Goal: Check status: Check status

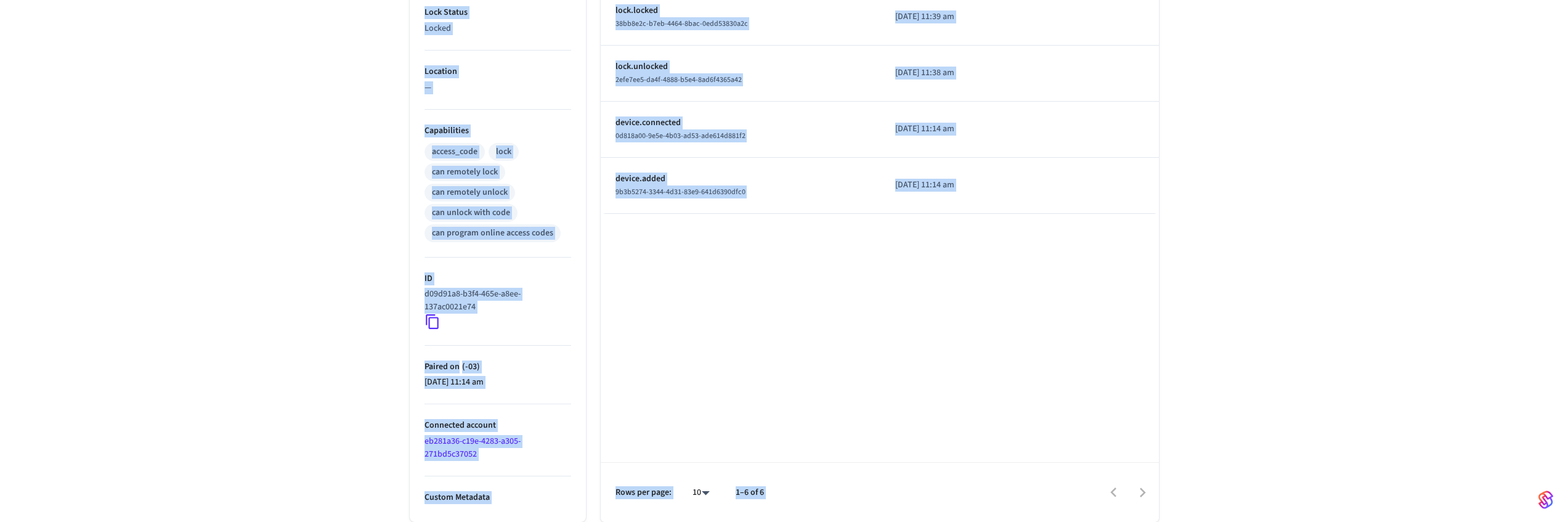
drag, startPoint x: 407, startPoint y: 144, endPoint x: 1188, endPoint y: 461, distance: 842.9
click at [1188, 461] on div "Bathroom 1 ​ ​ Properties Type Schlage Status Online Battery 48% Lock Status Lo…" at bounding box center [784, 111] width 1568 height 823
click at [1188, 460] on div "Bathroom 1 ​ ​ Properties Type Schlage Status Online Battery 48% Lock Status Lo…" at bounding box center [784, 111] width 1568 height 823
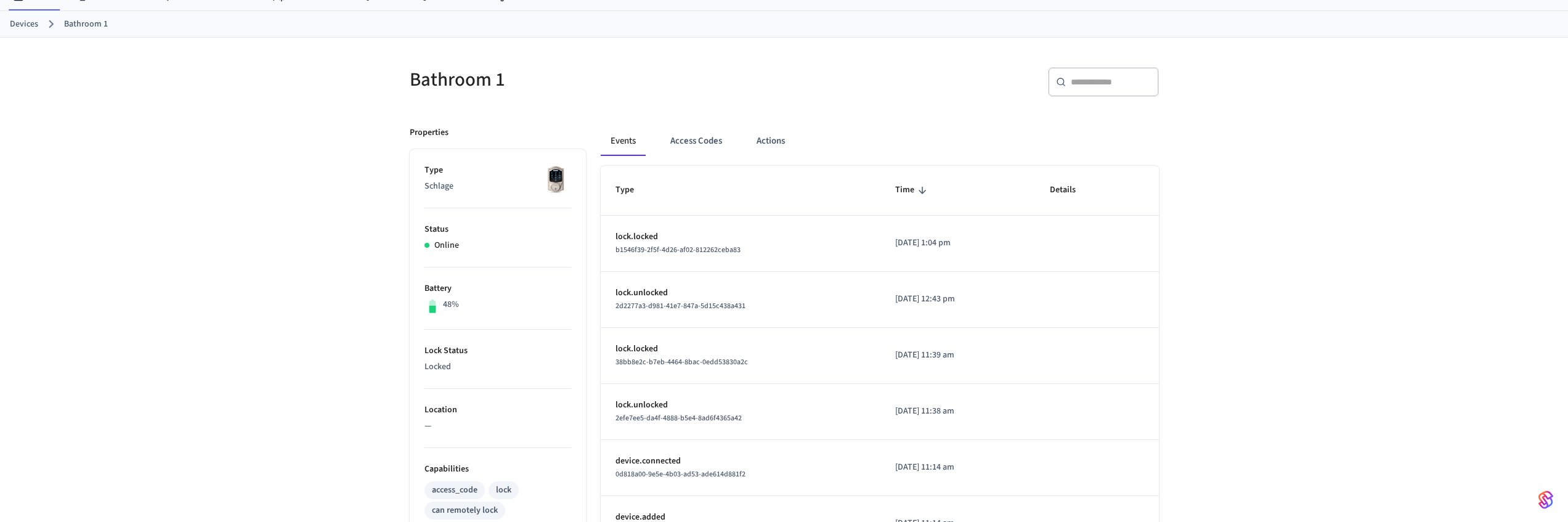
scroll to position [121, 0]
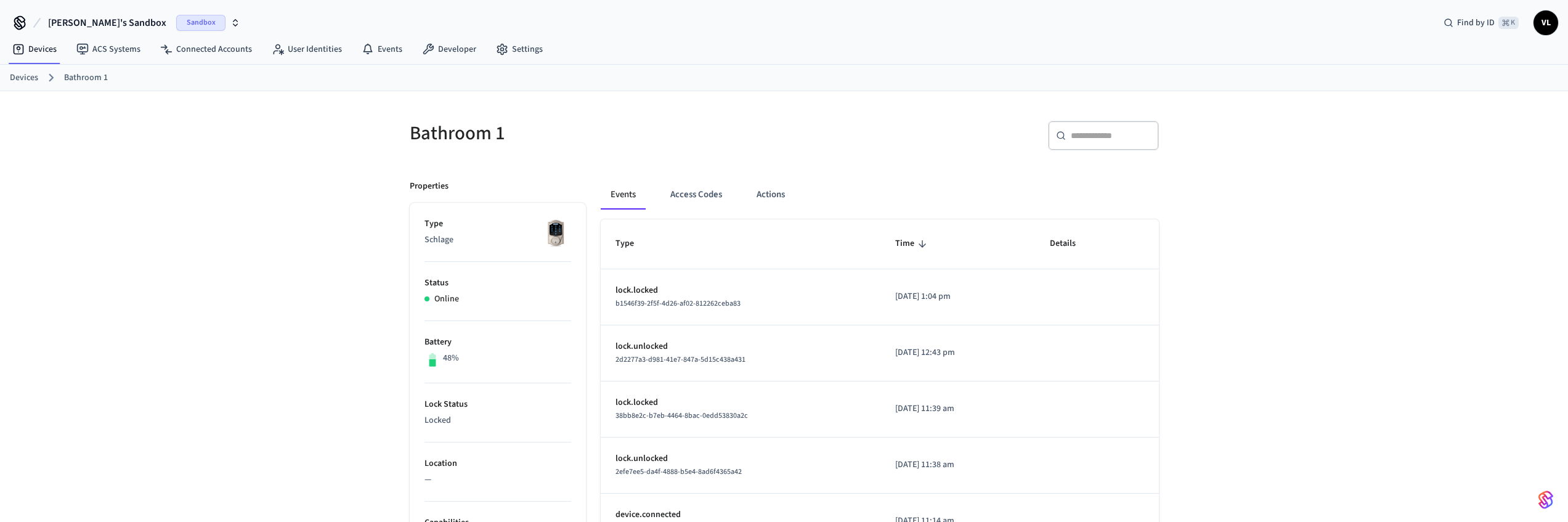
scroll to position [121, 0]
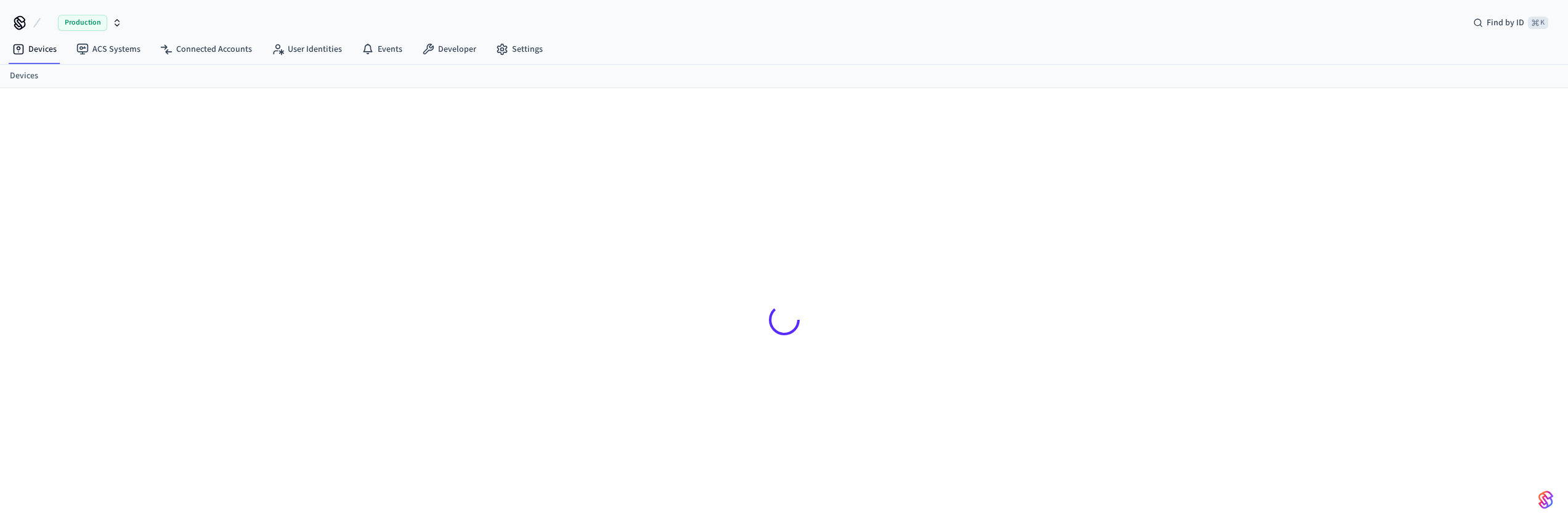
scroll to position [17, 0]
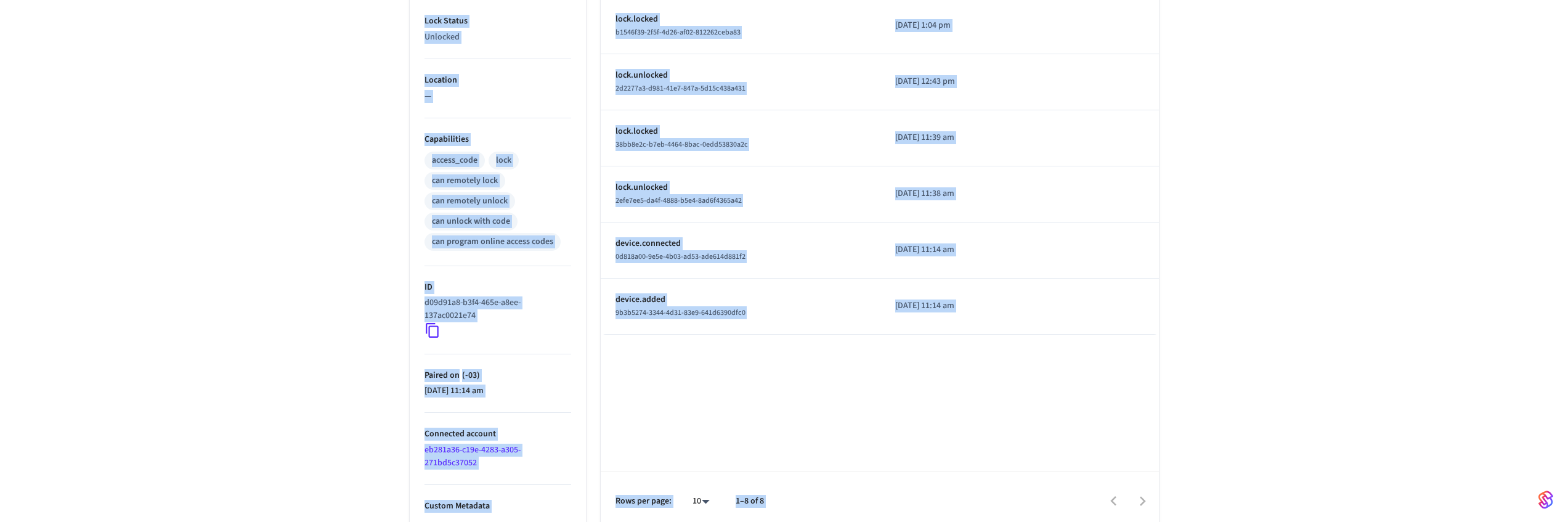
drag, startPoint x: 377, startPoint y: 104, endPoint x: 1215, endPoint y: 398, distance: 888.1
click at [1218, 403] on div "Bathroom 1 ​ ​ Properties Type Schlage Status Online Battery 48% Lock Status Un…" at bounding box center [784, 119] width 1568 height 823
click at [1213, 394] on div "Bathroom 1 ​ ​ Properties Type Schlage Status Online Battery 48% Lock Status Un…" at bounding box center [784, 119] width 1568 height 823
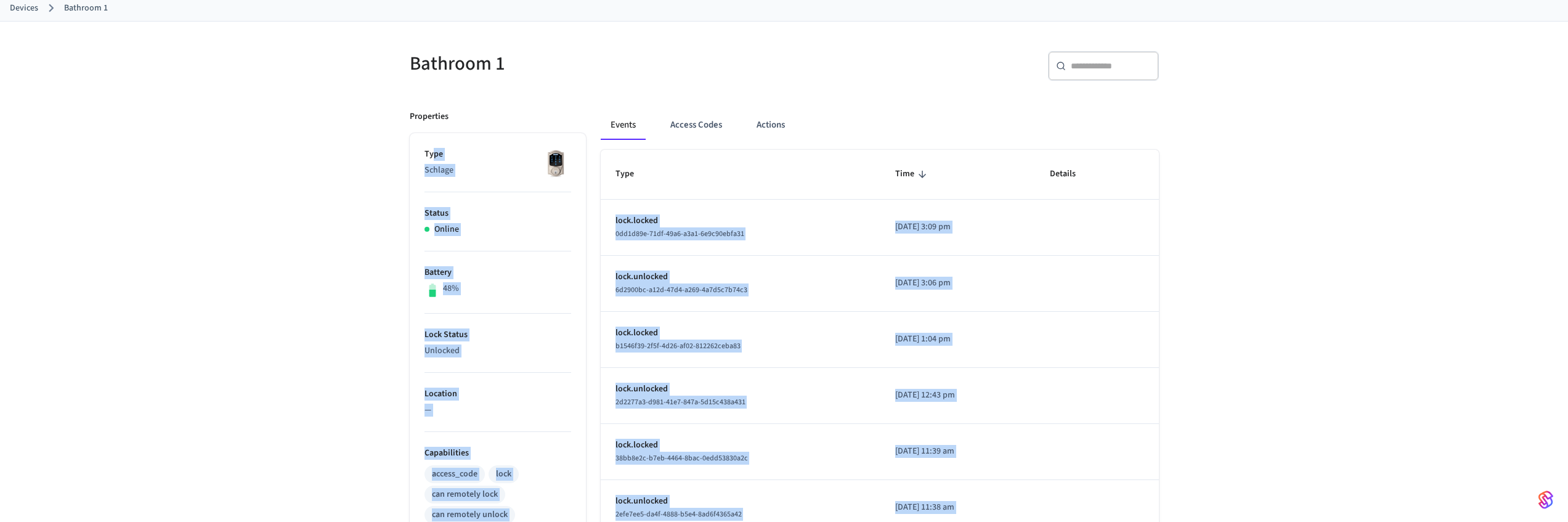
scroll to position [0, 0]
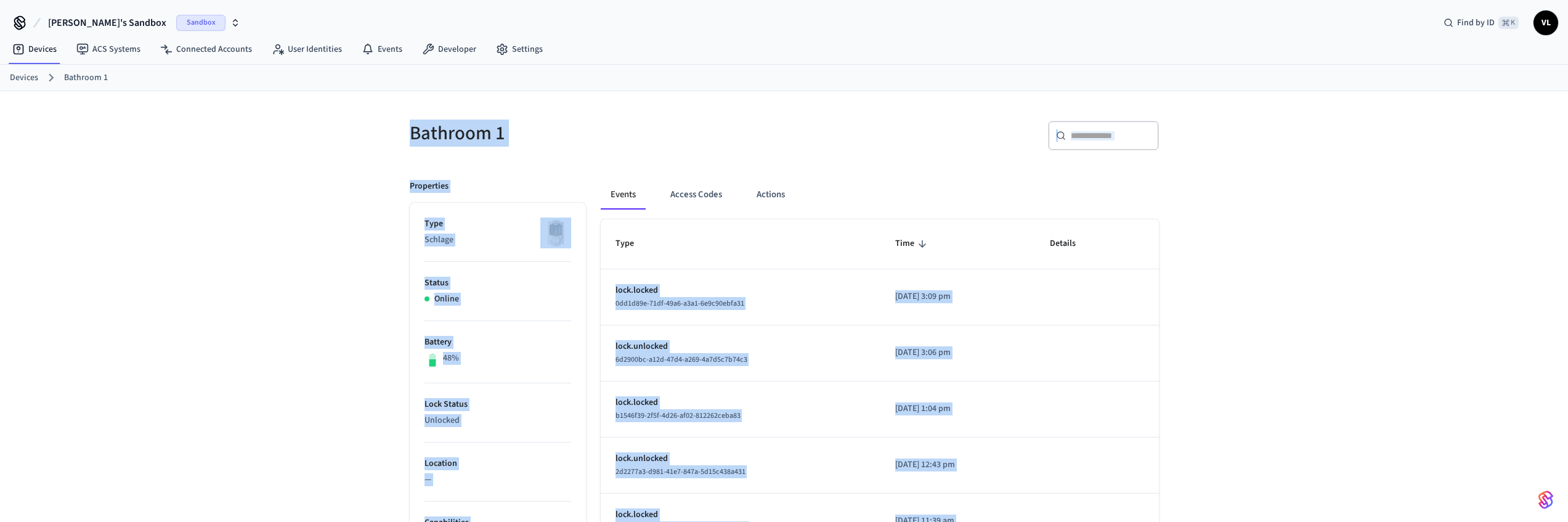
drag, startPoint x: 1219, startPoint y: 487, endPoint x: 363, endPoint y: 93, distance: 942.3
click at [362, 93] on div "Bathroom 1 ​ ​ Properties Type Schlage Status Online Battery 48% Lock Status Un…" at bounding box center [784, 503] width 1568 height 823
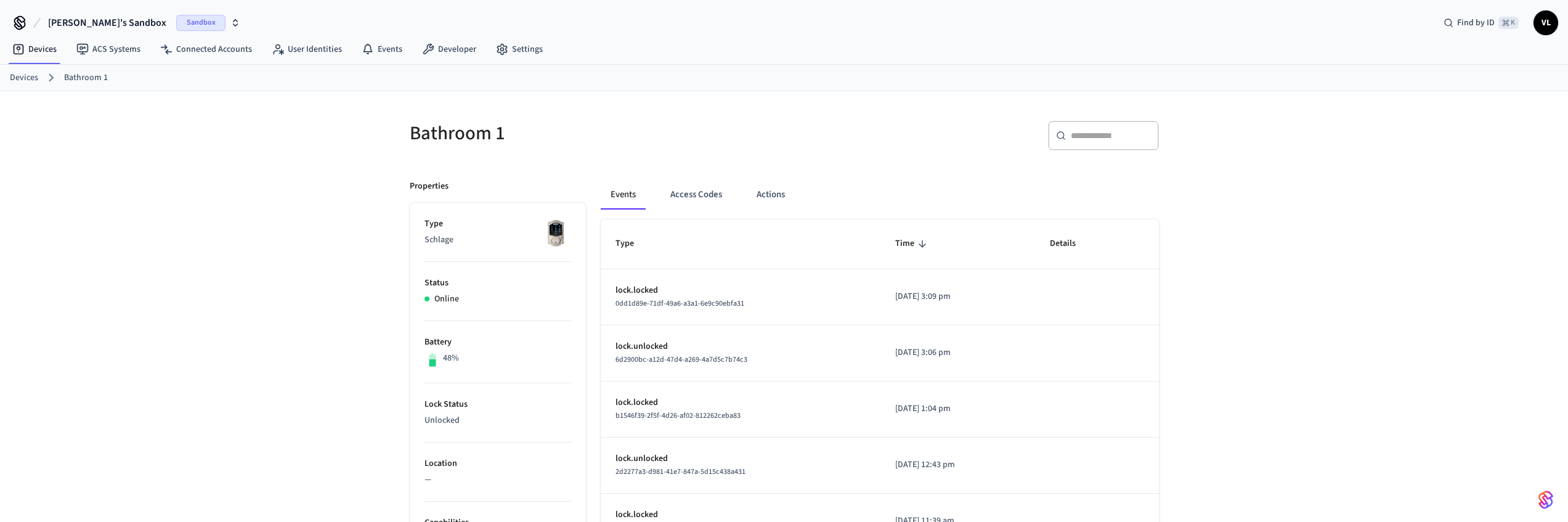
click at [285, 15] on div "Victor's Sandbox Sandbox Find by ID ⌘ K VL" at bounding box center [784, 18] width 1568 height 35
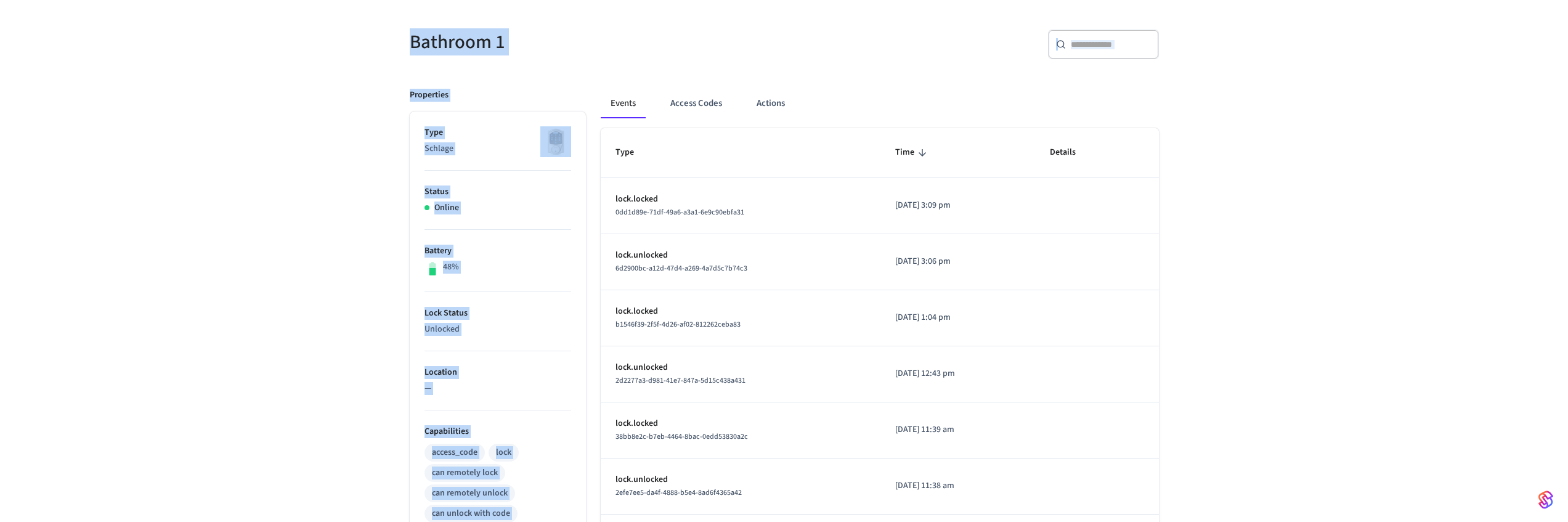
scroll to position [278, 0]
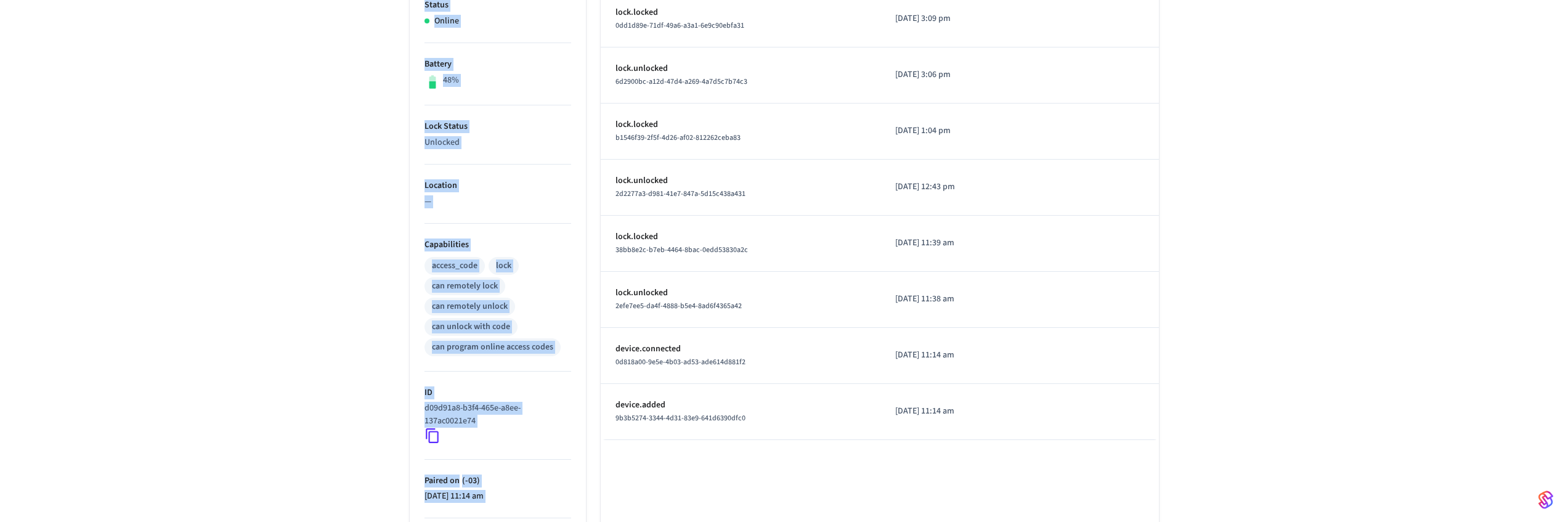
drag, startPoint x: 278, startPoint y: 11, endPoint x: 1242, endPoint y: 425, distance: 1049.1
click at [1242, 426] on div "Victor's Sandbox Sandbox Find by ID ⌘ K VL Devices ACS Systems Connected Accoun…" at bounding box center [784, 179] width 1568 height 914
click at [1261, 411] on div "Bathroom 1 ​ ​ Properties Type Schlage Status Online Battery 48% Lock Status Un…" at bounding box center [784, 225] width 1568 height 823
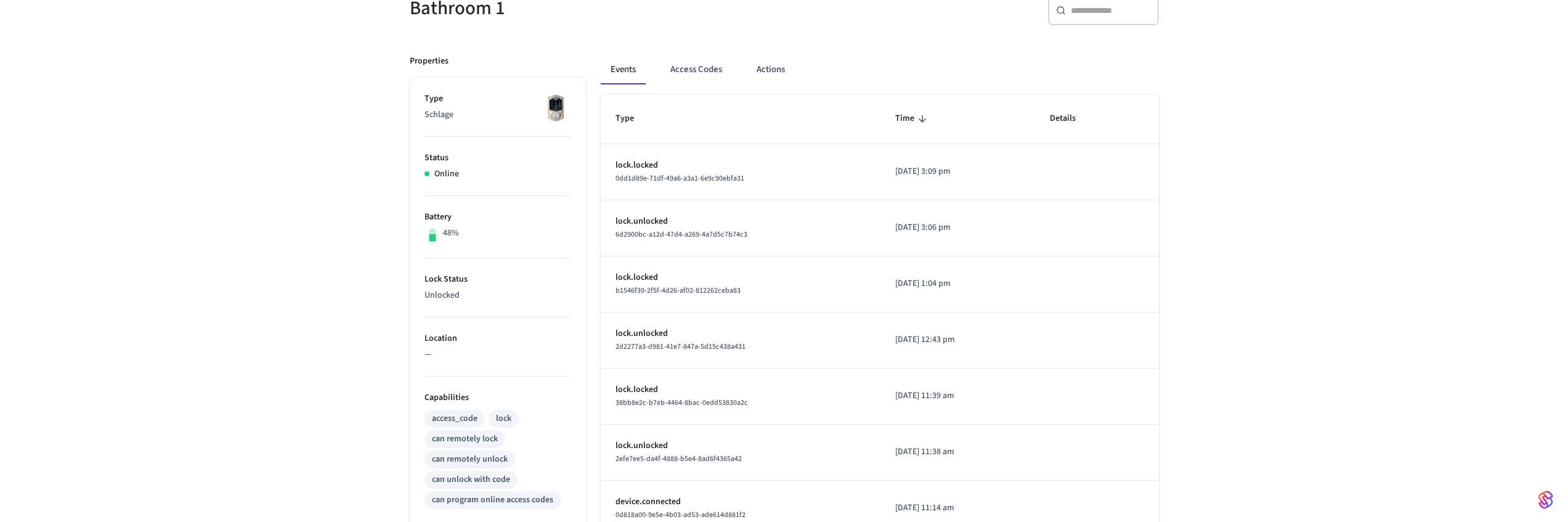
scroll to position [0, 0]
